Goal: Transaction & Acquisition: Purchase product/service

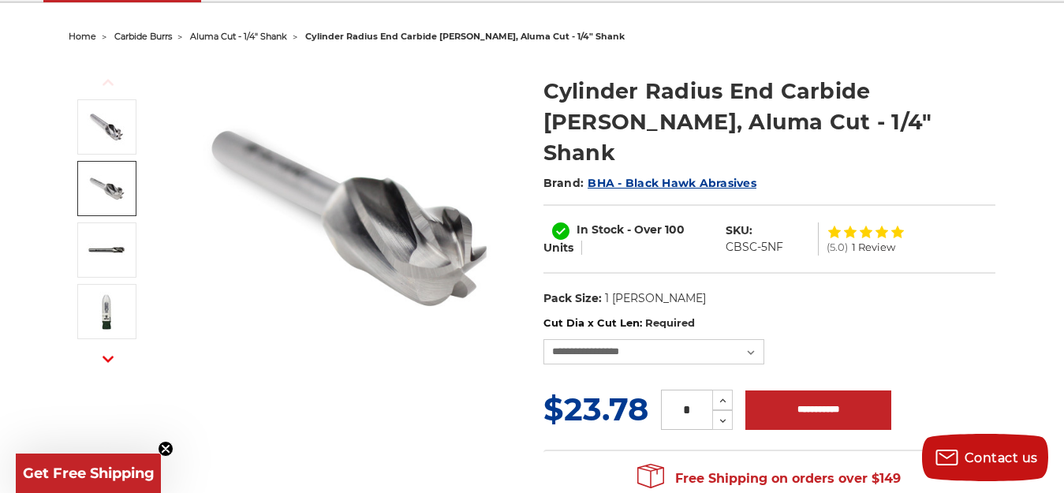
click at [84, 183] on link at bounding box center [106, 188] width 59 height 55
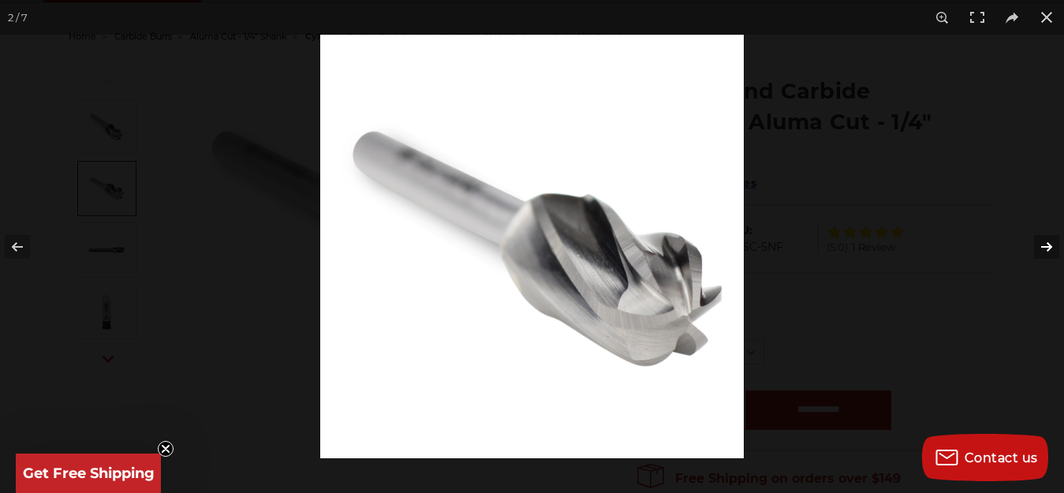
click at [1056, 248] on button at bounding box center [1036, 246] width 55 height 79
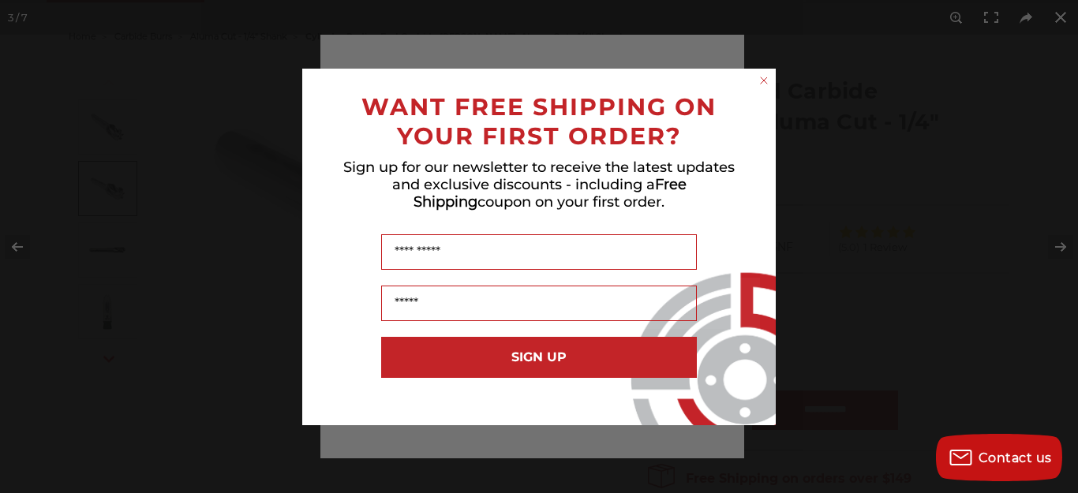
click at [765, 81] on icon "Close dialog" at bounding box center [763, 80] width 6 height 6
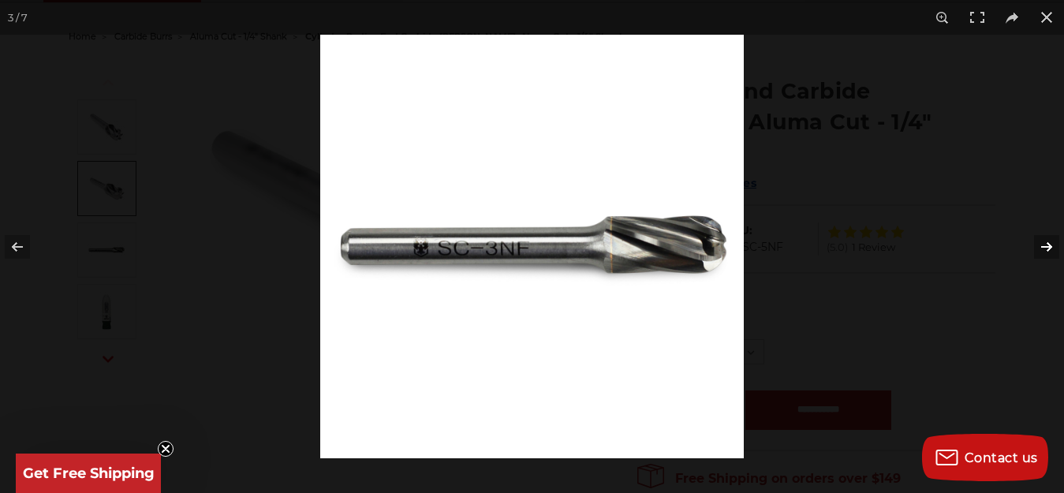
click at [1050, 245] on button at bounding box center [1036, 246] width 55 height 79
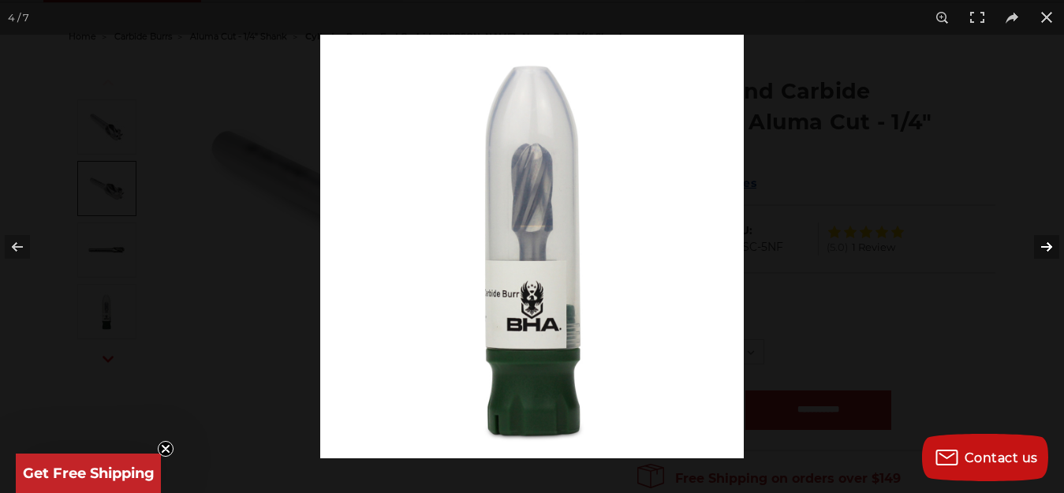
click at [1050, 245] on button at bounding box center [1036, 246] width 55 height 79
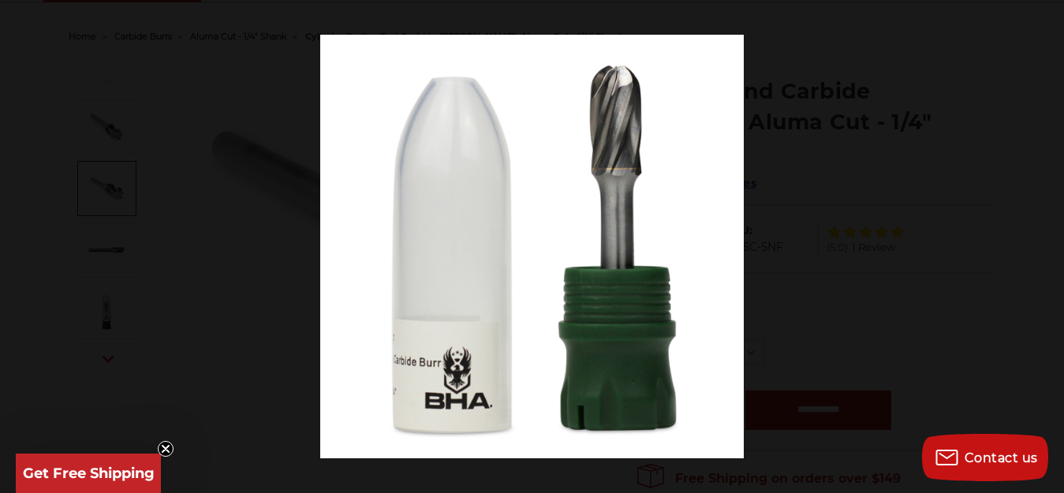
click at [1050, 245] on button at bounding box center [1036, 246] width 55 height 79
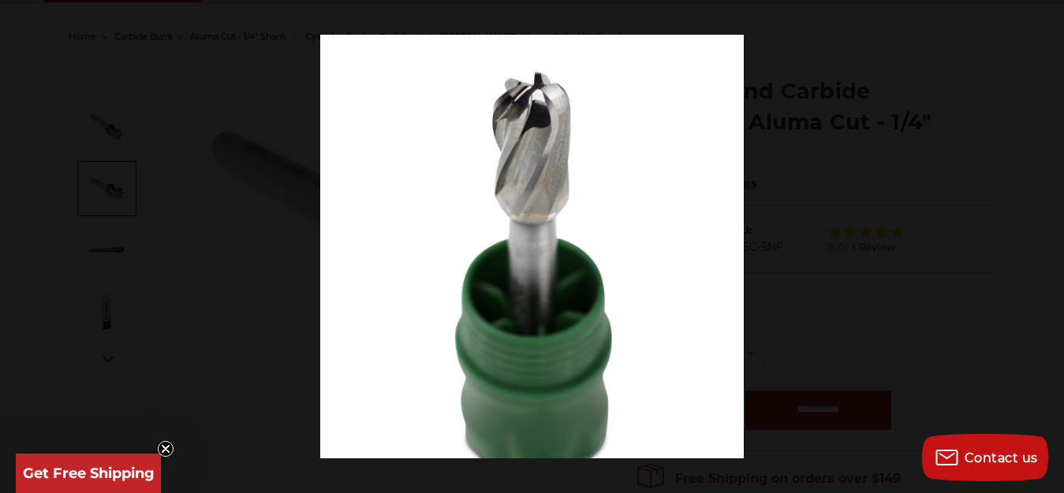
click at [1050, 245] on button at bounding box center [1036, 246] width 55 height 79
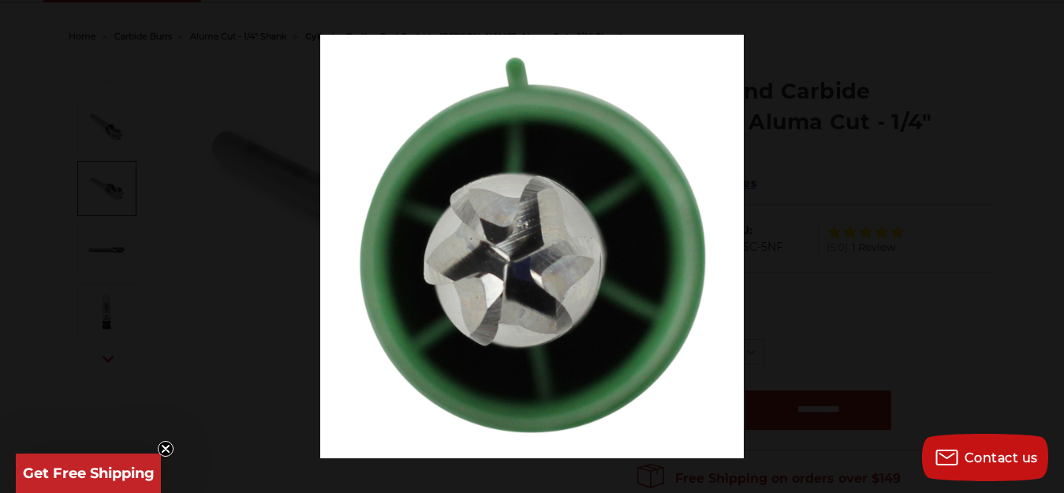
click at [1050, 245] on button at bounding box center [1036, 246] width 55 height 79
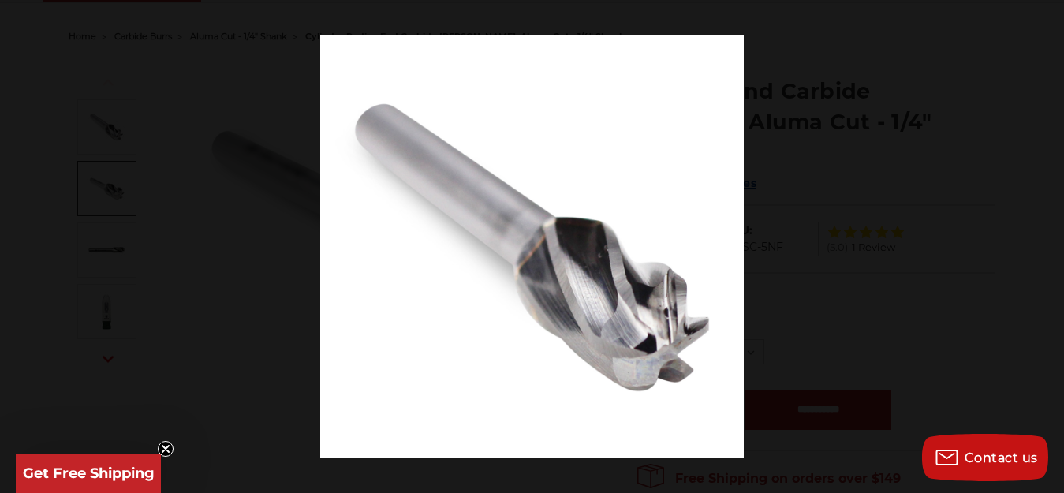
click at [1050, 245] on button at bounding box center [1036, 246] width 55 height 79
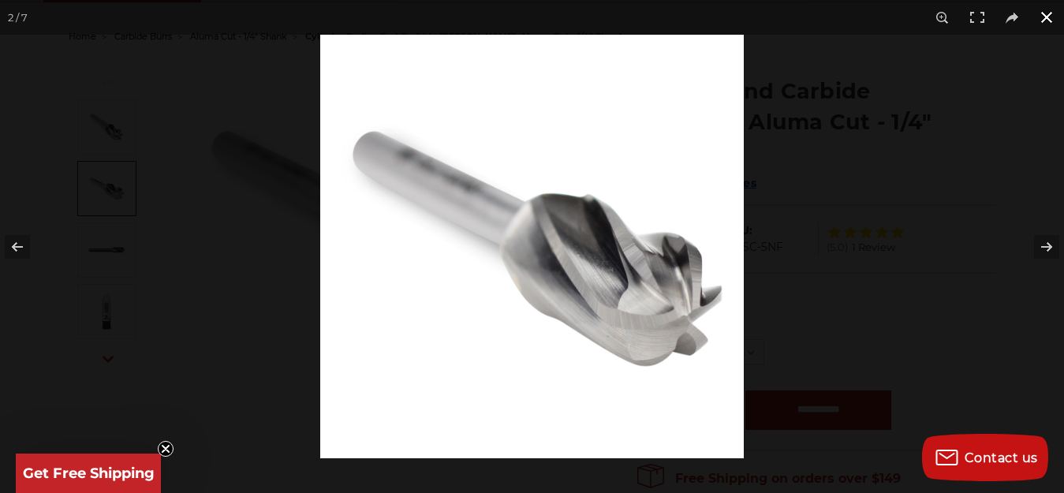
click at [1047, 12] on button at bounding box center [1046, 17] width 35 height 35
